Goal: Answer question/provide support: Share knowledge or assist other users

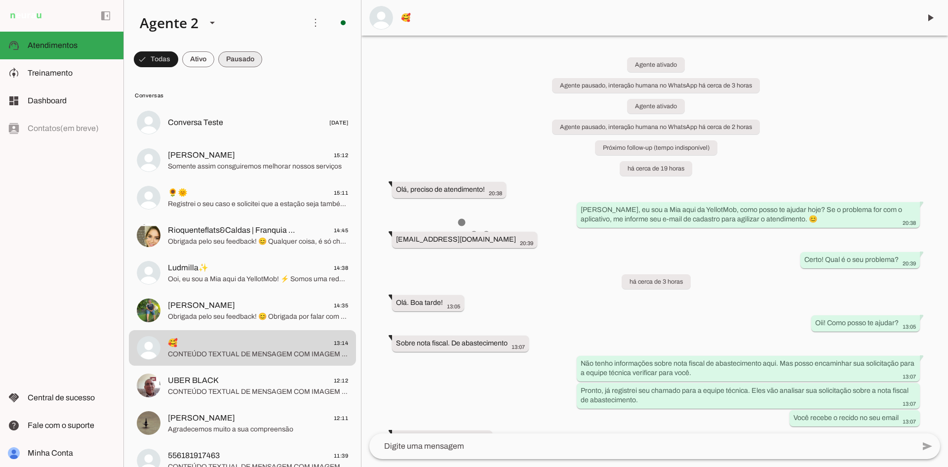
click at [239, 59] on span at bounding box center [240, 59] width 44 height 24
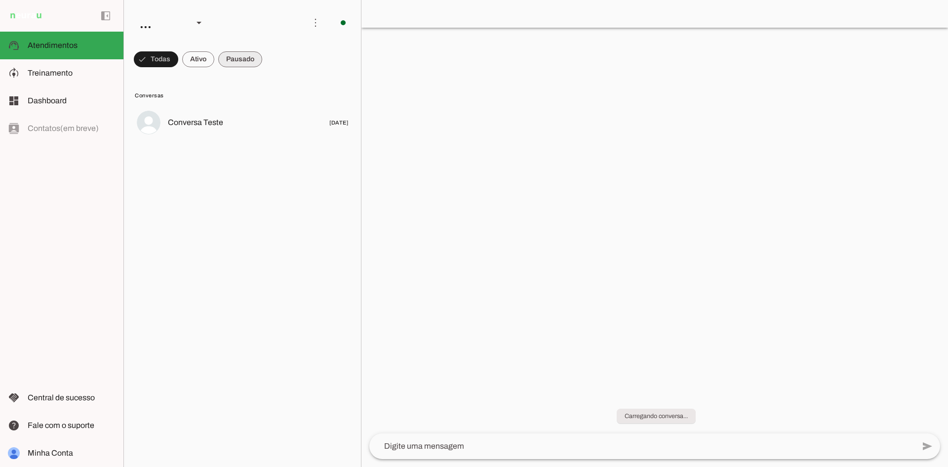
click at [248, 65] on span at bounding box center [240, 59] width 44 height 24
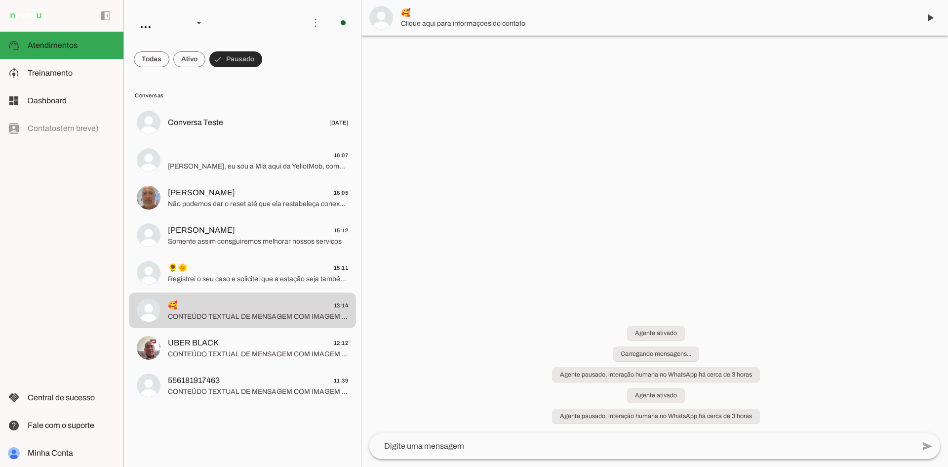
click at [237, 55] on span at bounding box center [235, 59] width 53 height 24
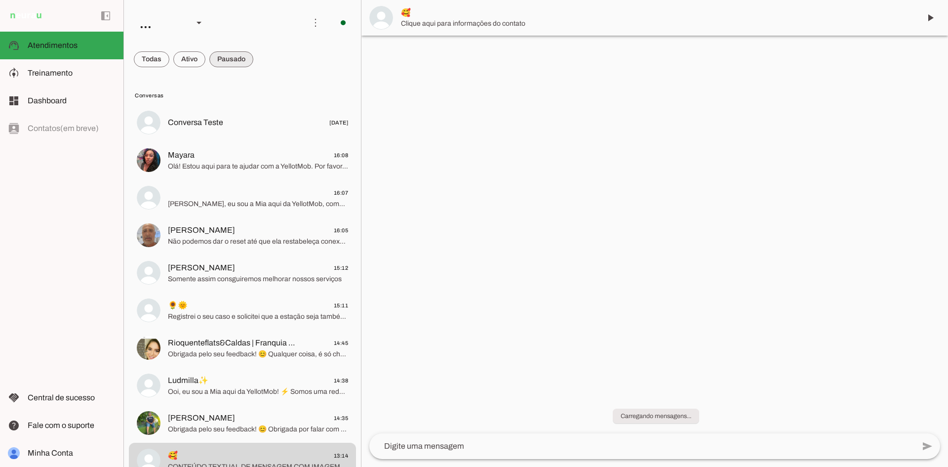
click at [224, 61] on span at bounding box center [231, 59] width 44 height 24
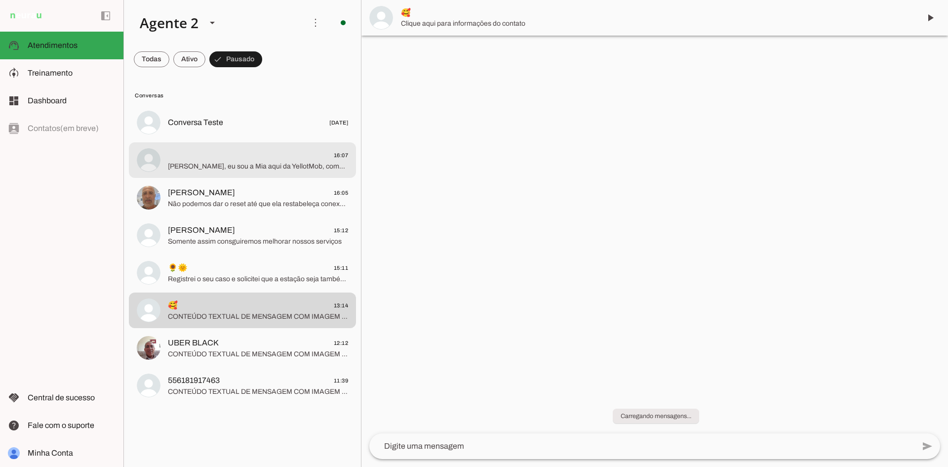
click at [252, 163] on span "Ooi, eu sou a Mia aqui da YellotMob, como posso te ajudar hoje?" at bounding box center [258, 167] width 180 height 10
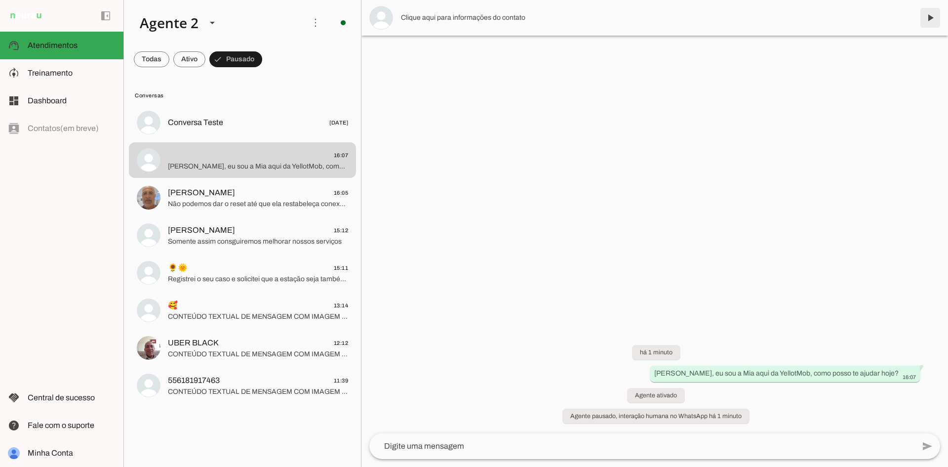
click at [937, 14] on span at bounding box center [931, 18] width 24 height 24
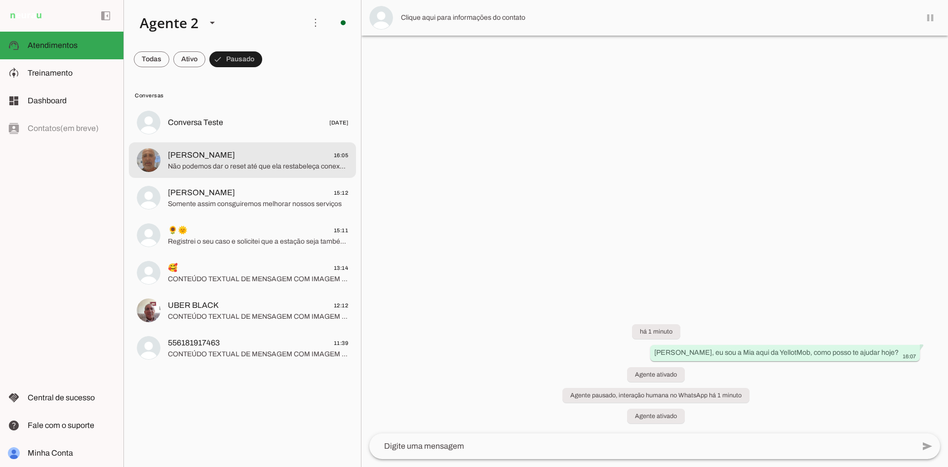
click at [255, 165] on span "Não podemos dar o reset até que ela restabeleça conexão com o Servidor" at bounding box center [258, 167] width 180 height 10
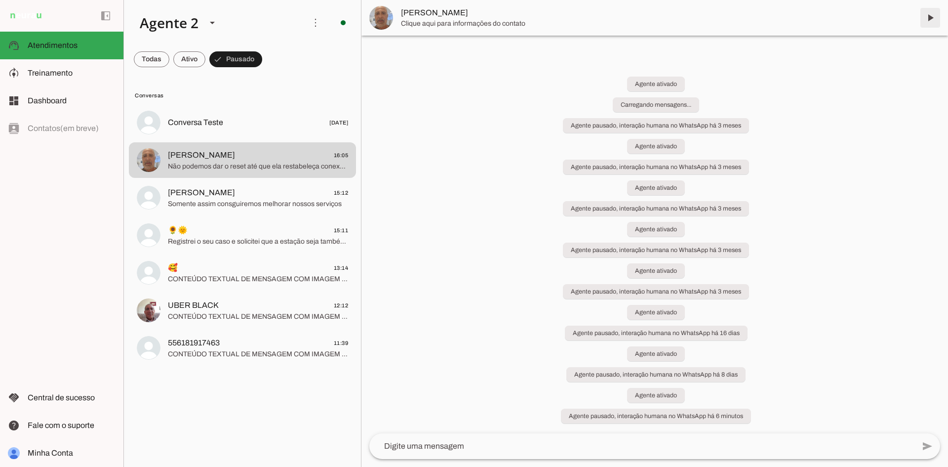
click at [930, 18] on span at bounding box center [931, 18] width 24 height 24
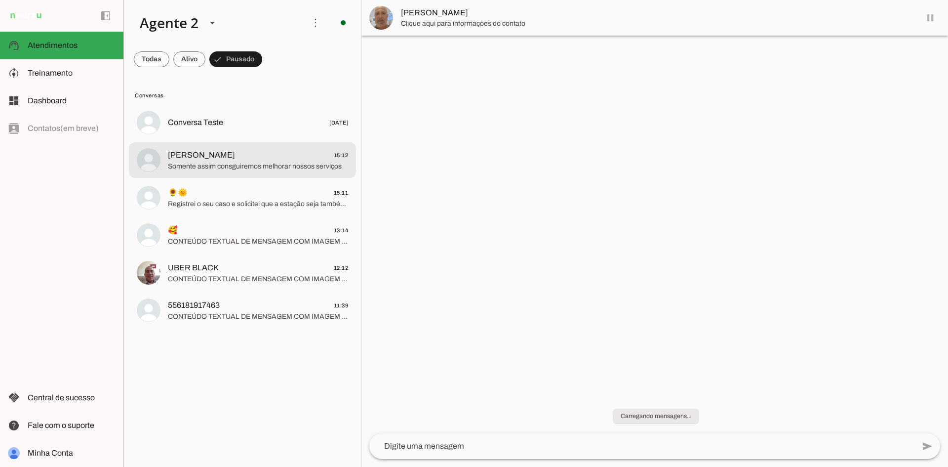
click at [241, 152] on span "Hugo Queiroz 15:12" at bounding box center [258, 155] width 180 height 12
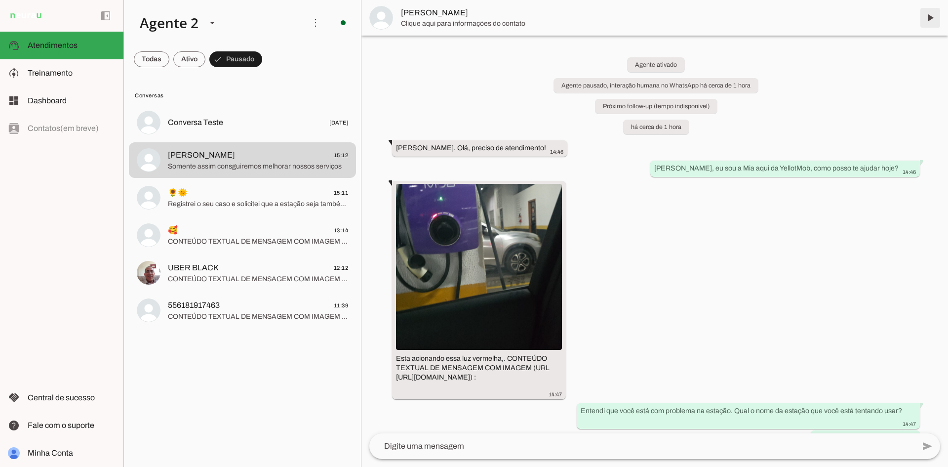
click at [930, 19] on span at bounding box center [931, 18] width 24 height 24
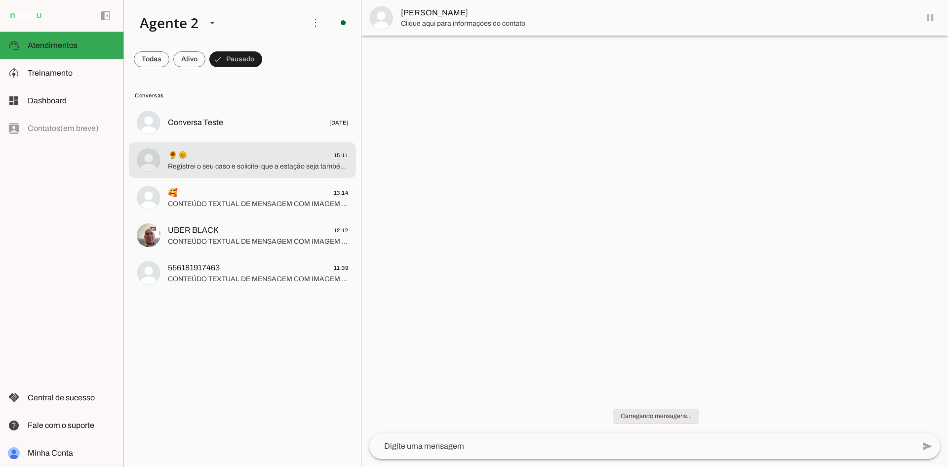
click at [267, 151] on span "🌻🌞 15:11" at bounding box center [258, 155] width 180 height 12
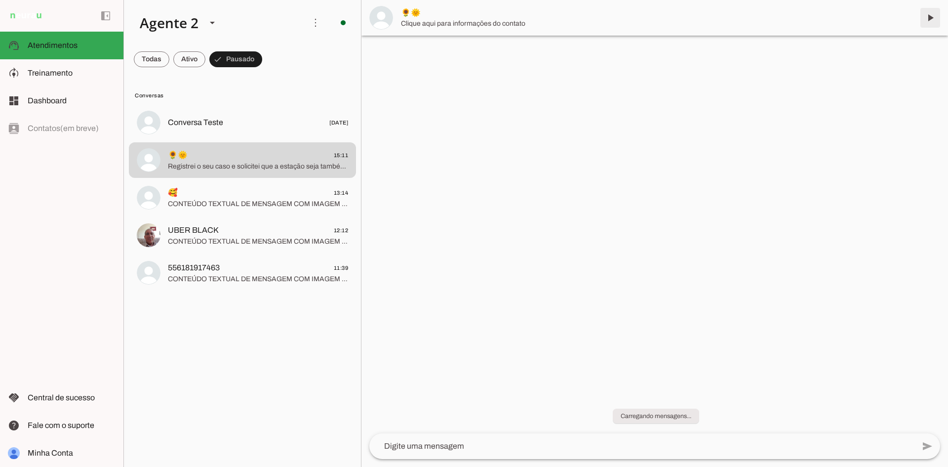
click at [932, 14] on span at bounding box center [931, 18] width 24 height 24
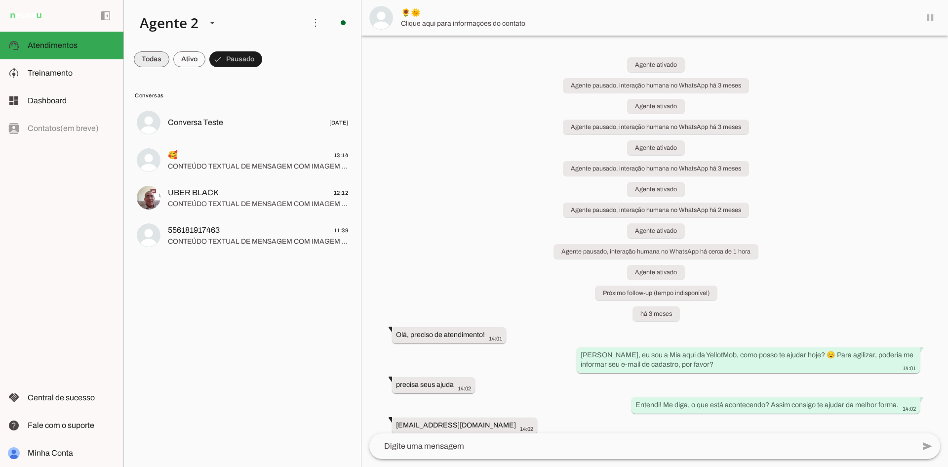
click at [142, 59] on span at bounding box center [152, 59] width 36 height 24
